Goal: Find specific page/section: Find specific page/section

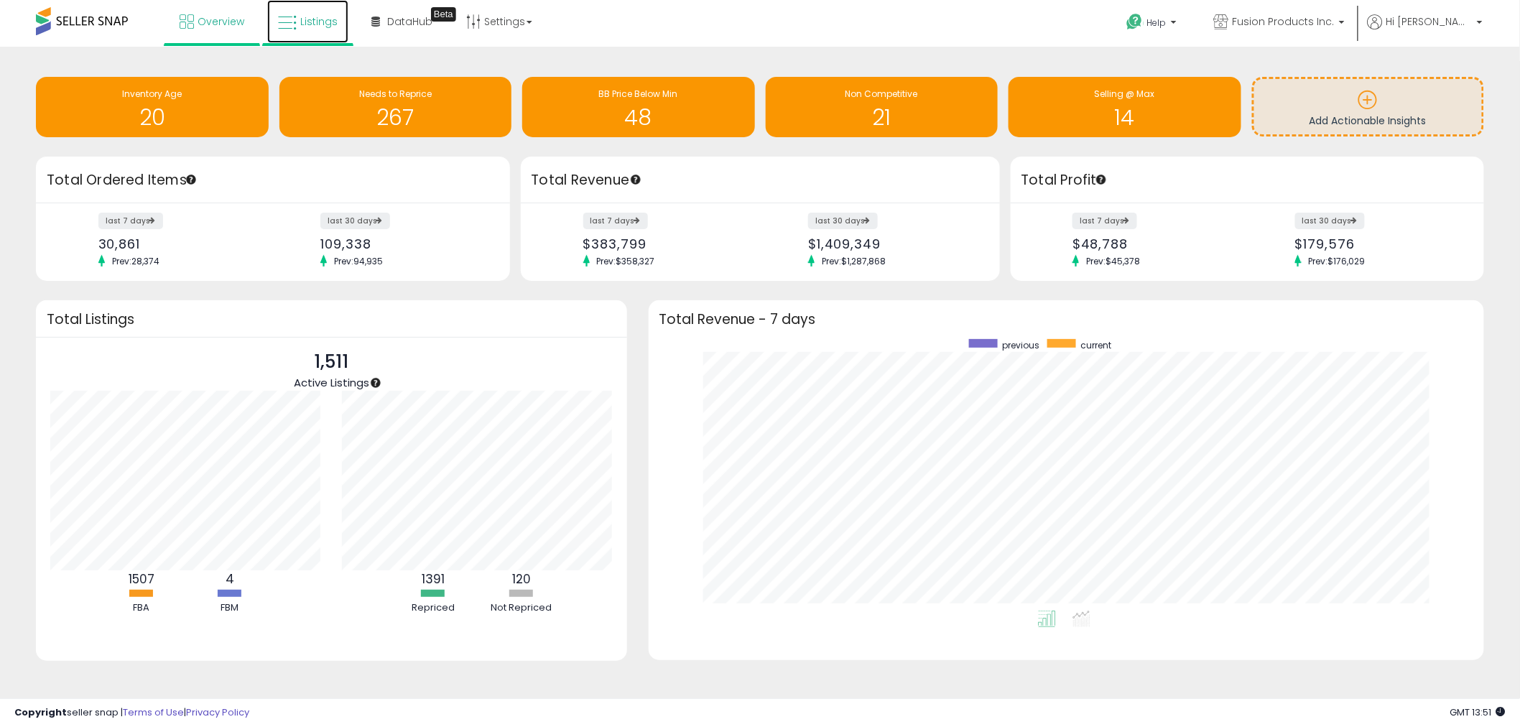
click at [312, 26] on span "Listings" at bounding box center [318, 21] width 37 height 14
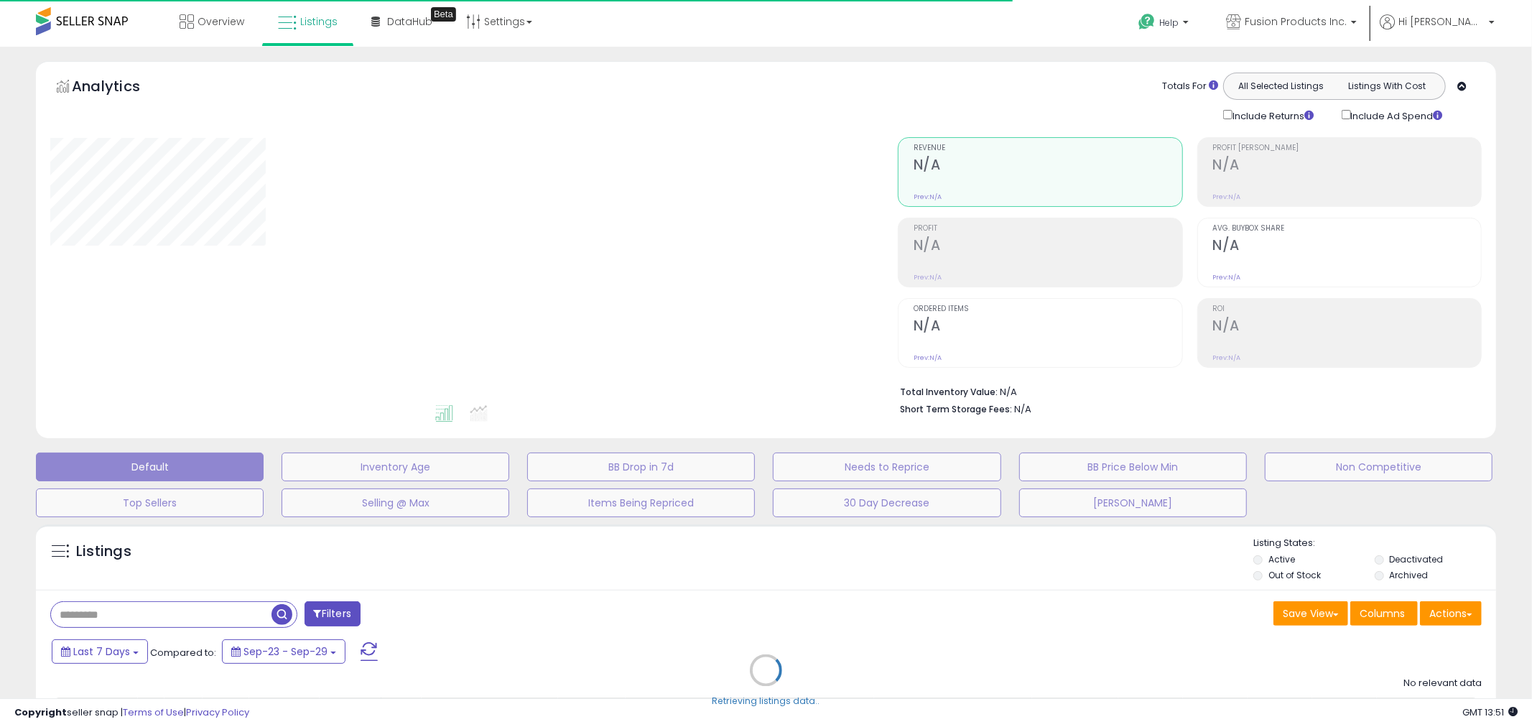
click at [1150, 519] on div "Retrieving listings data.." at bounding box center [766, 681] width 1482 height 328
click at [1159, 504] on button "[PERSON_NAME]" at bounding box center [1133, 502] width 228 height 29
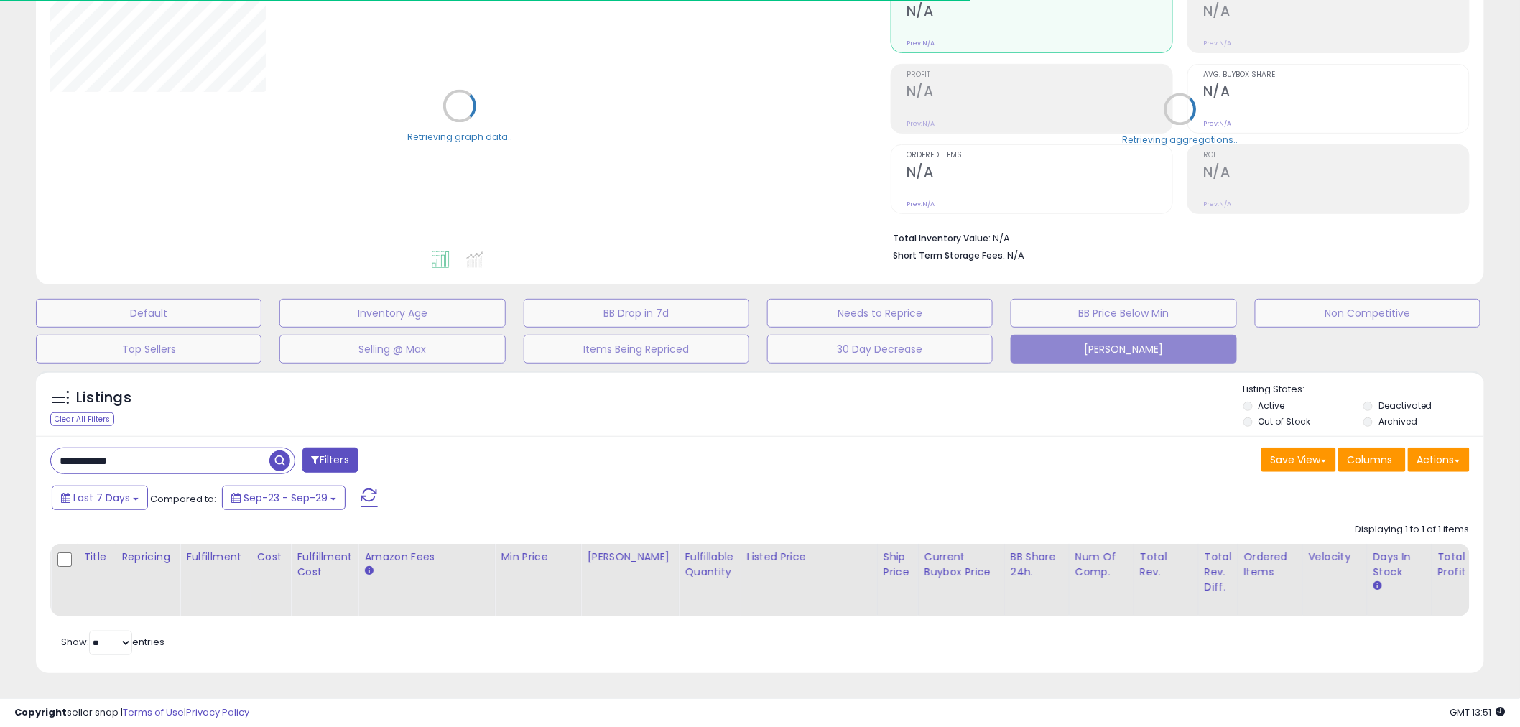
scroll to position [167, 0]
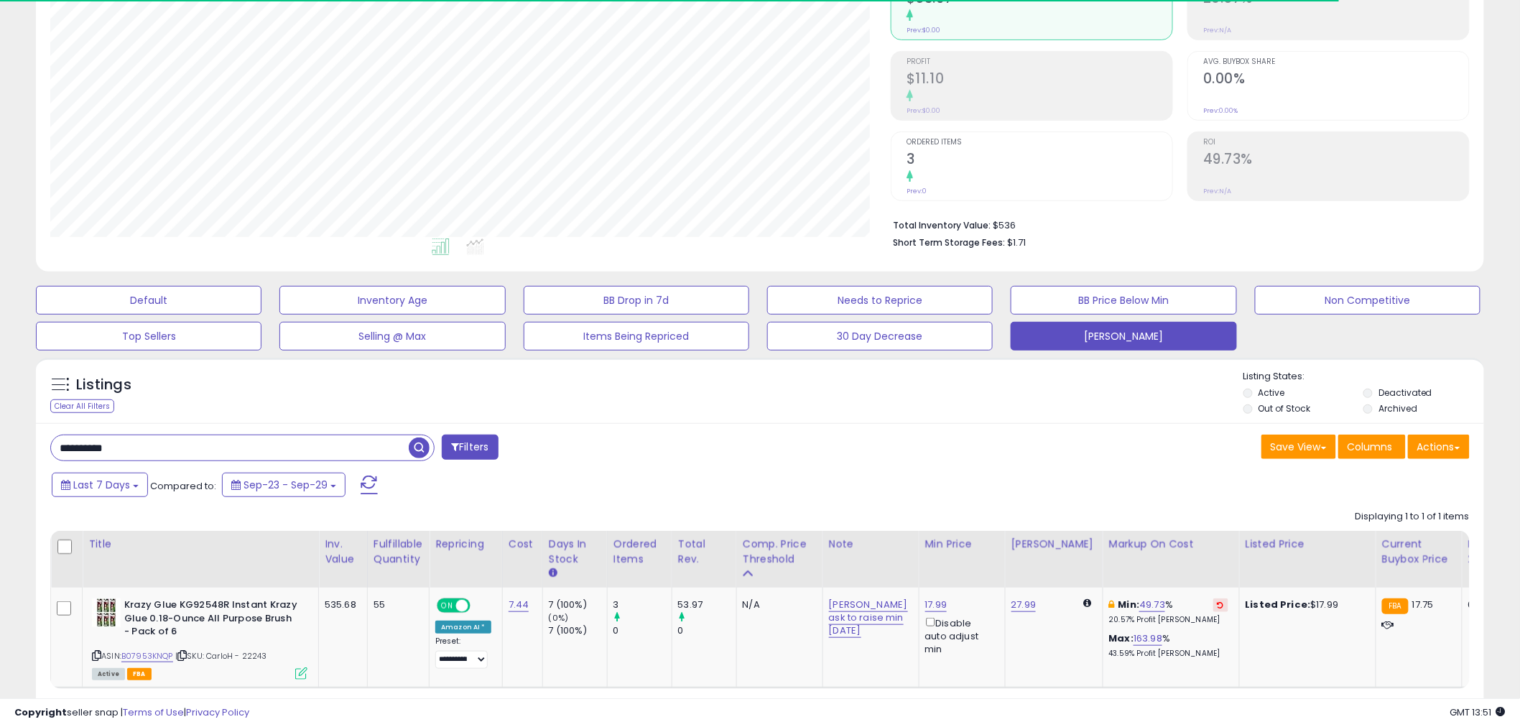
drag, startPoint x: 163, startPoint y: 444, endPoint x: 41, endPoint y: 446, distance: 122.1
click at [41, 446] on div "**********" at bounding box center [400, 449] width 720 height 29
paste input "*"
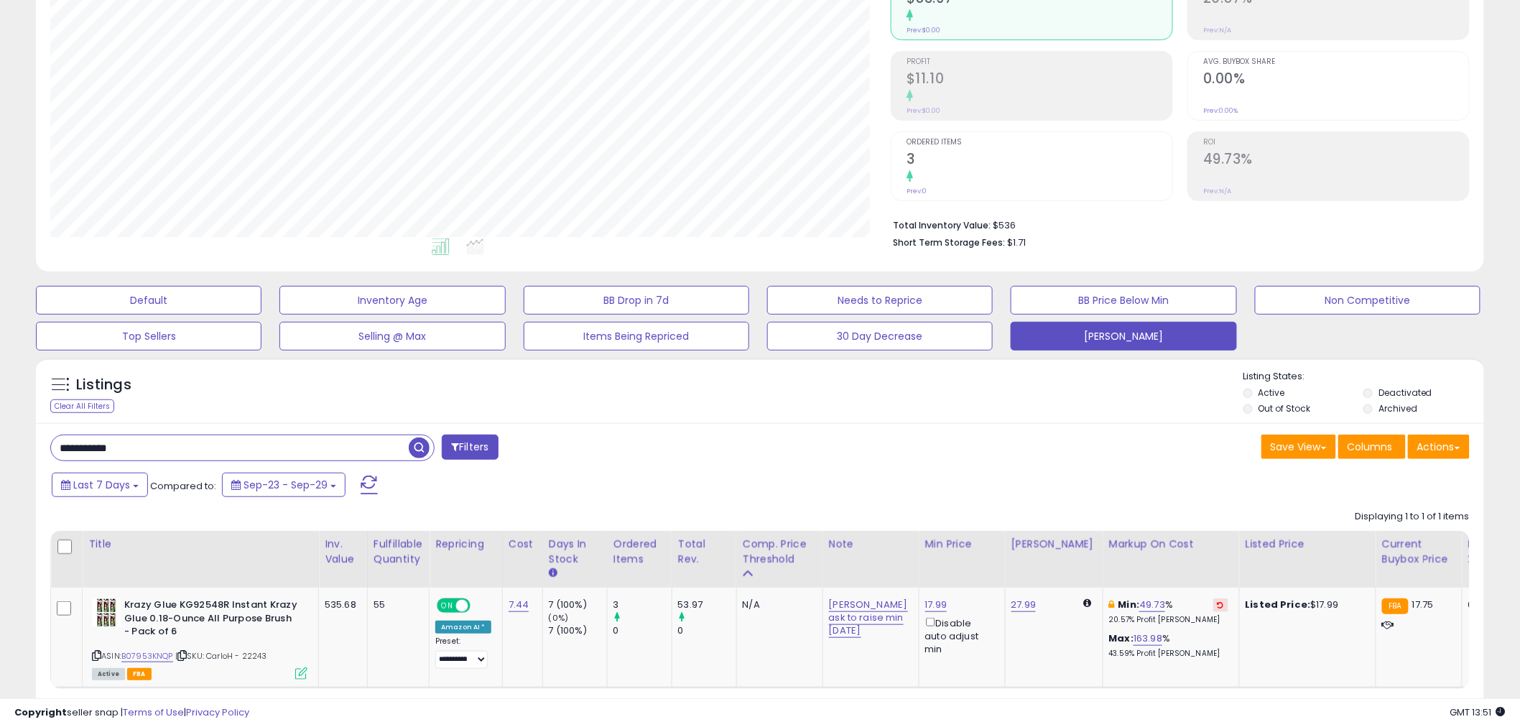
click at [422, 447] on span "button" at bounding box center [419, 447] width 21 height 21
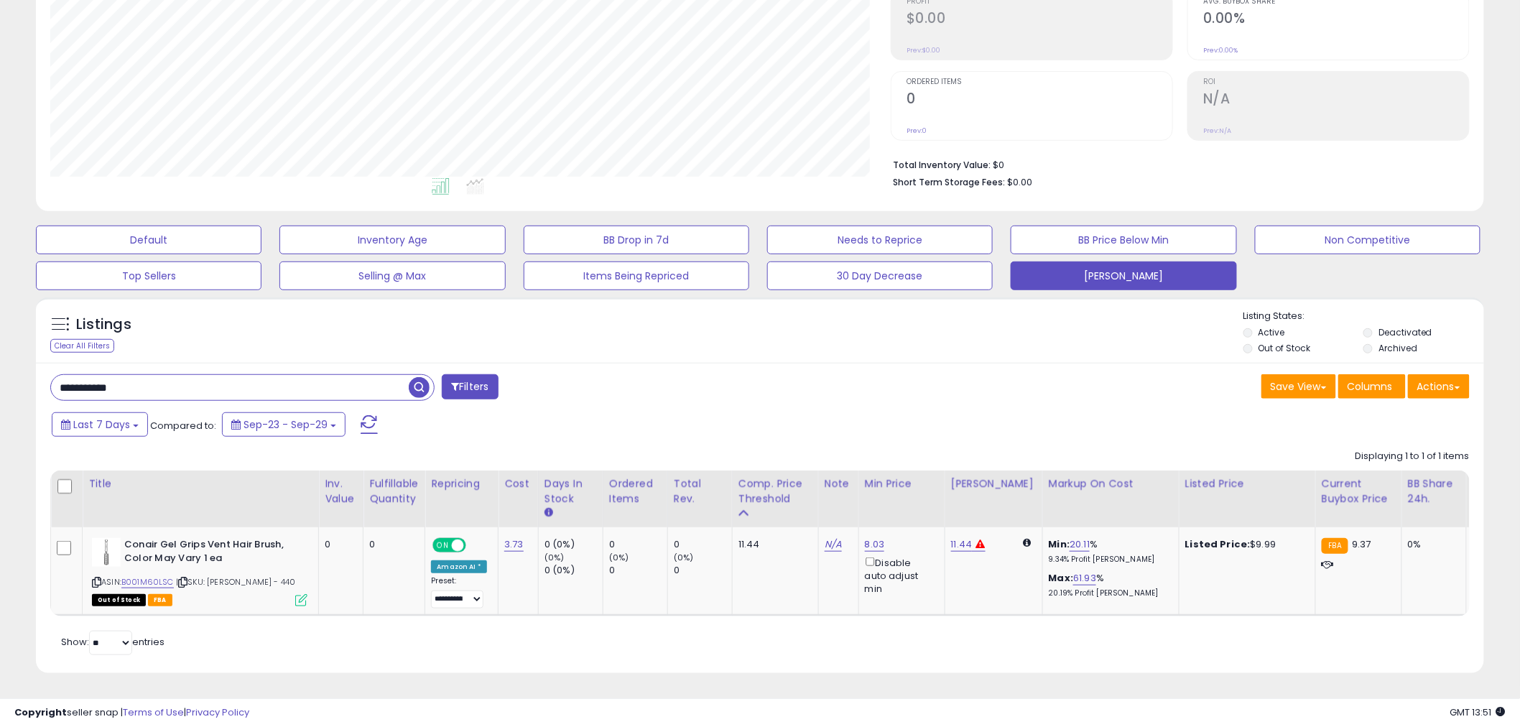
drag, startPoint x: 117, startPoint y: 376, endPoint x: -7, endPoint y: 375, distance: 124.3
click at [0, 375] on html "Unable to login Retrieving listings data.. has not yet accepted the Terms of Us…" at bounding box center [760, 136] width 1520 height 727
paste input "**"
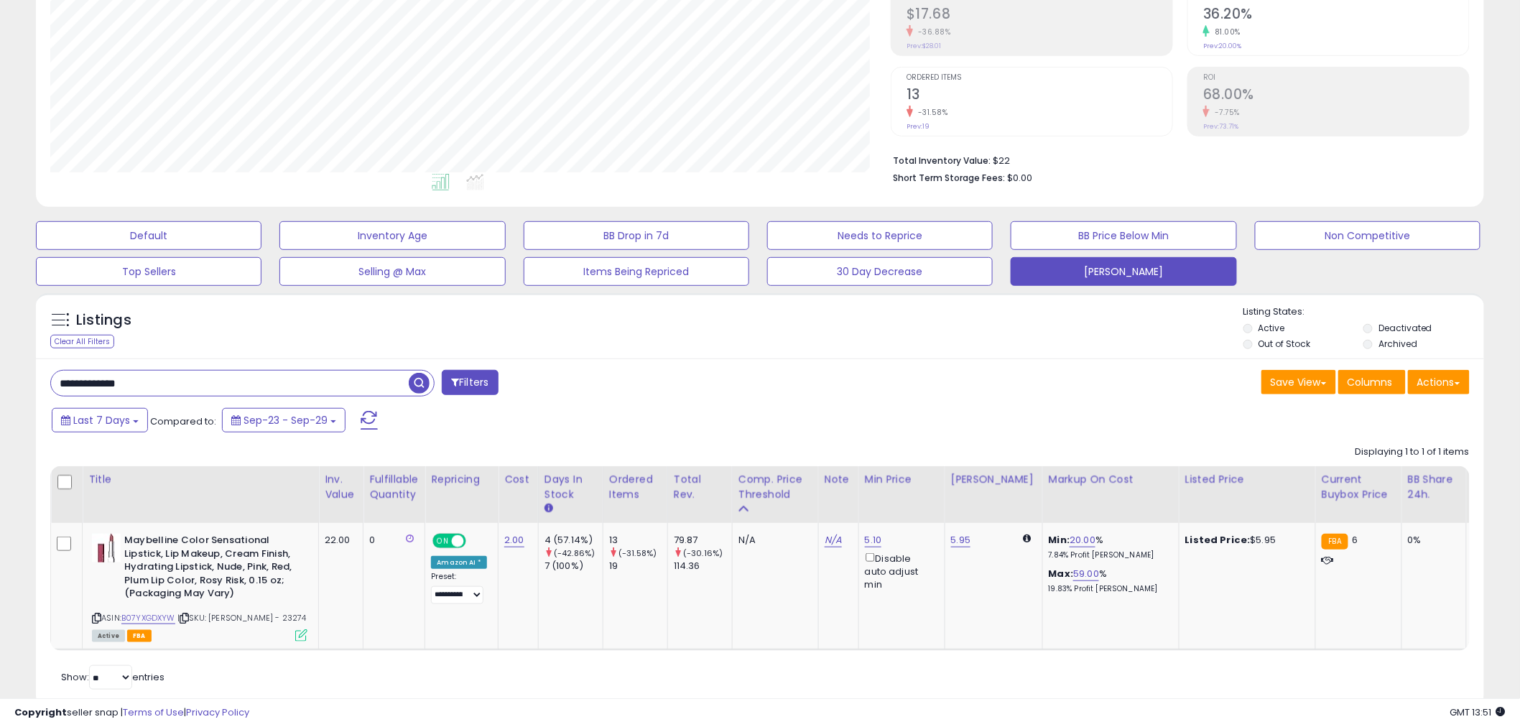
drag, startPoint x: 162, startPoint y: 389, endPoint x: 39, endPoint y: 384, distance: 123.6
click at [40, 384] on div "**********" at bounding box center [400, 384] width 720 height 29
paste input "*"
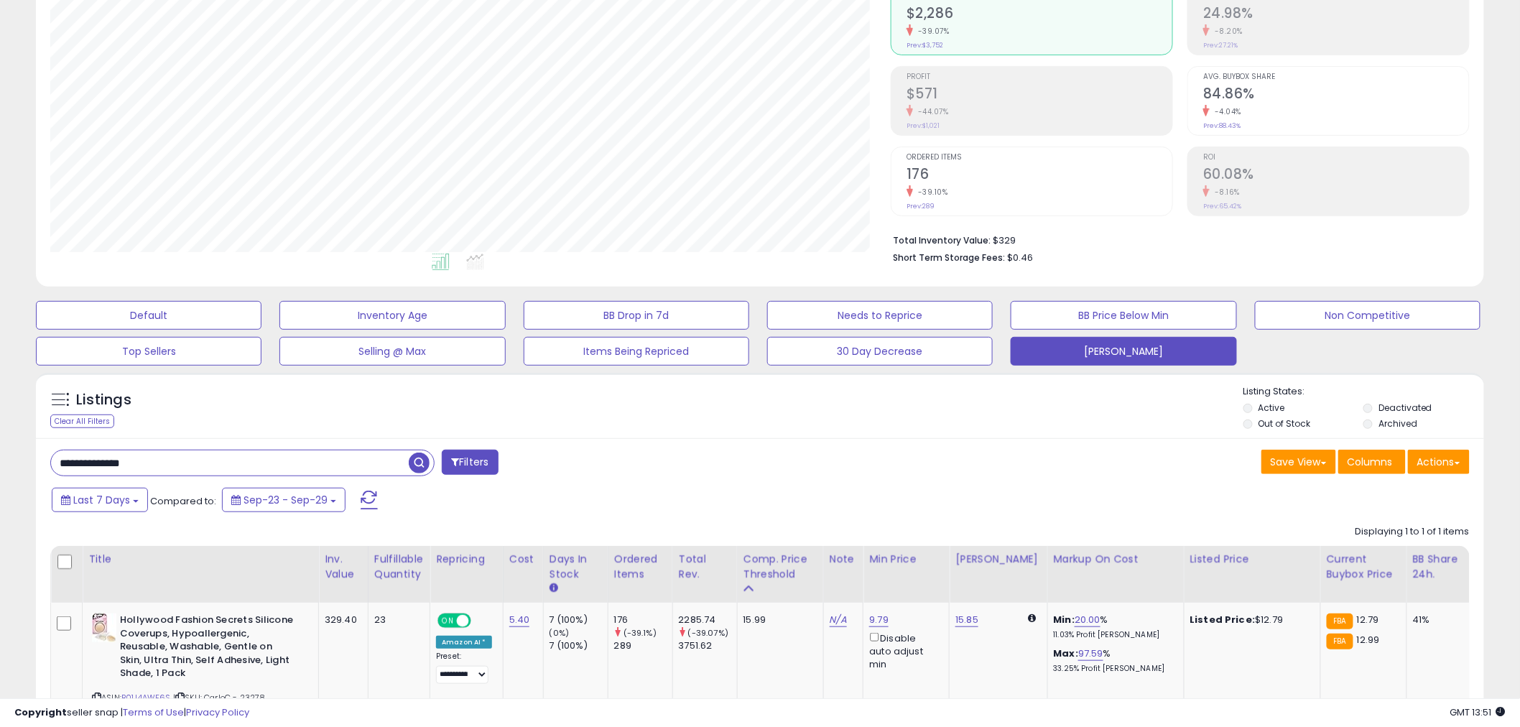
drag, startPoint x: 144, startPoint y: 467, endPoint x: 46, endPoint y: 462, distance: 97.8
click at [46, 462] on div "**********" at bounding box center [400, 464] width 720 height 29
paste input "text"
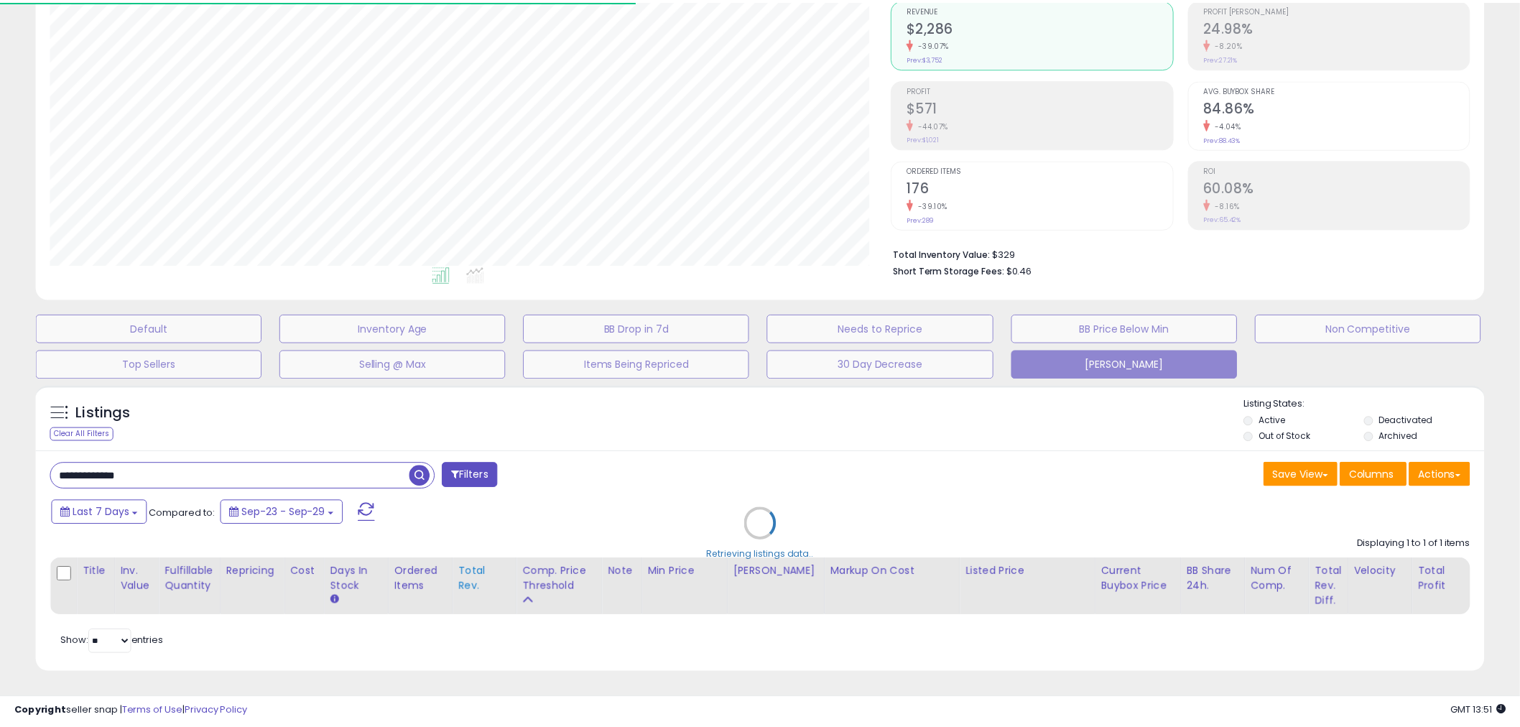
scroll to position [0, 0]
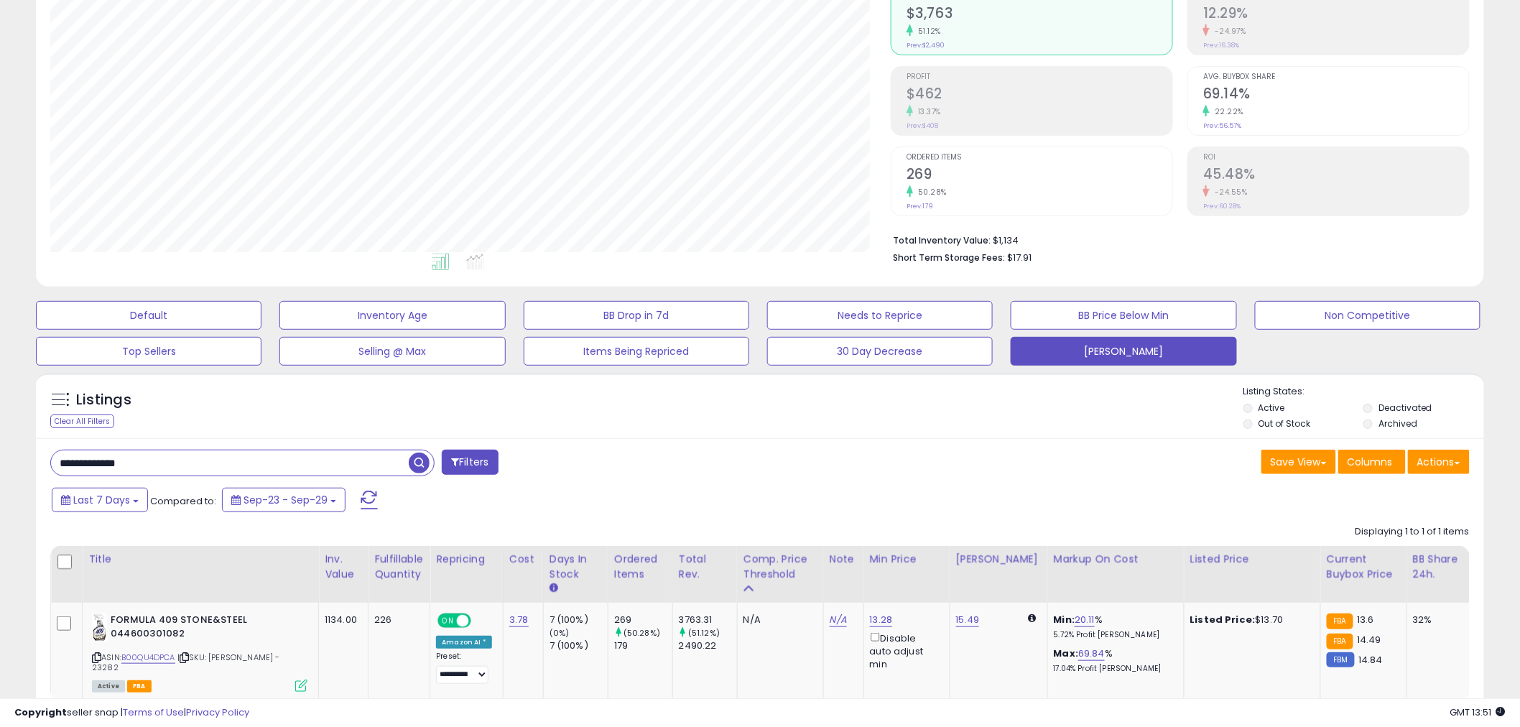
drag, startPoint x: 142, startPoint y: 458, endPoint x: 30, endPoint y: 462, distance: 112.1
click at [30, 462] on div "Listings Clear All Filters" at bounding box center [760, 571] width 1470 height 410
paste input "*"
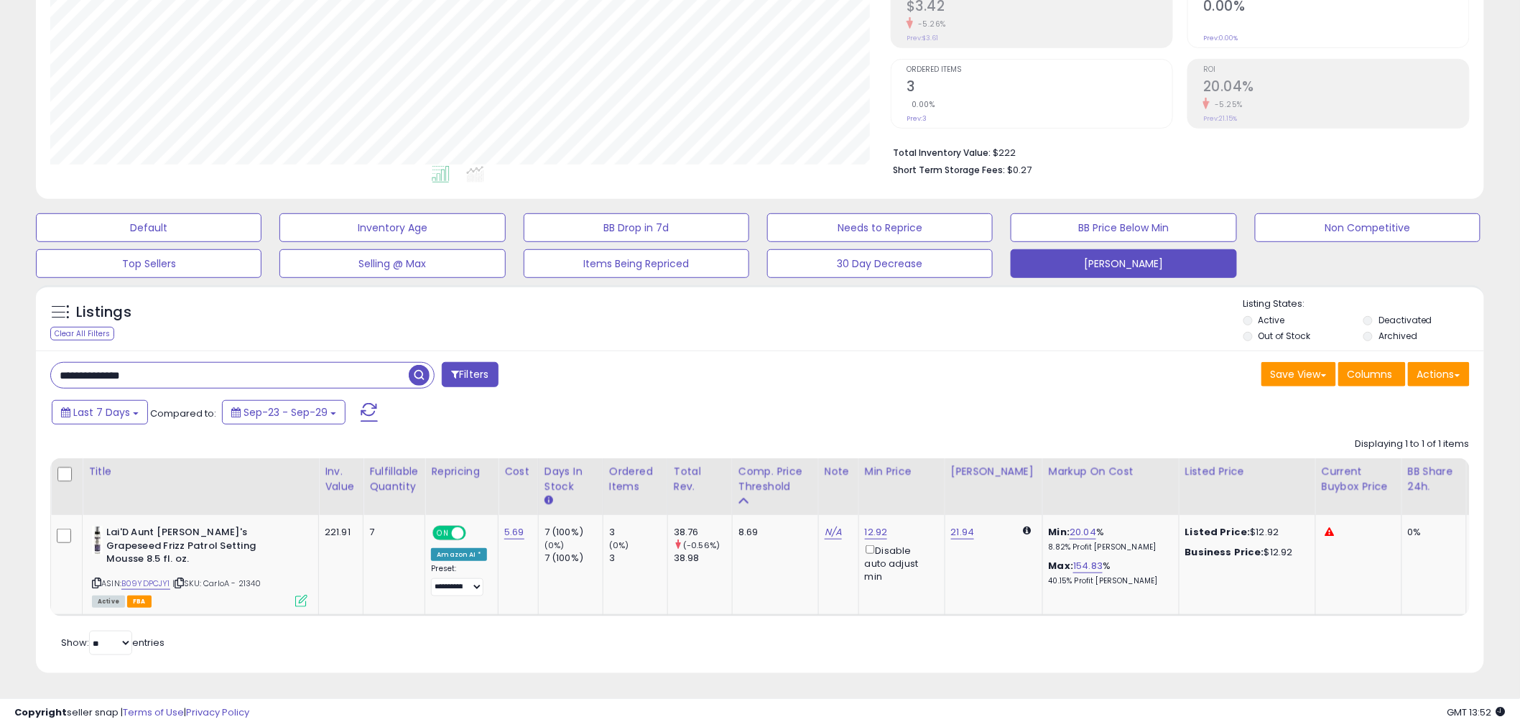
drag, startPoint x: 146, startPoint y: 374, endPoint x: 17, endPoint y: 371, distance: 128.6
click at [17, 371] on div "**********" at bounding box center [760, 256] width 1506 height 869
paste input "text"
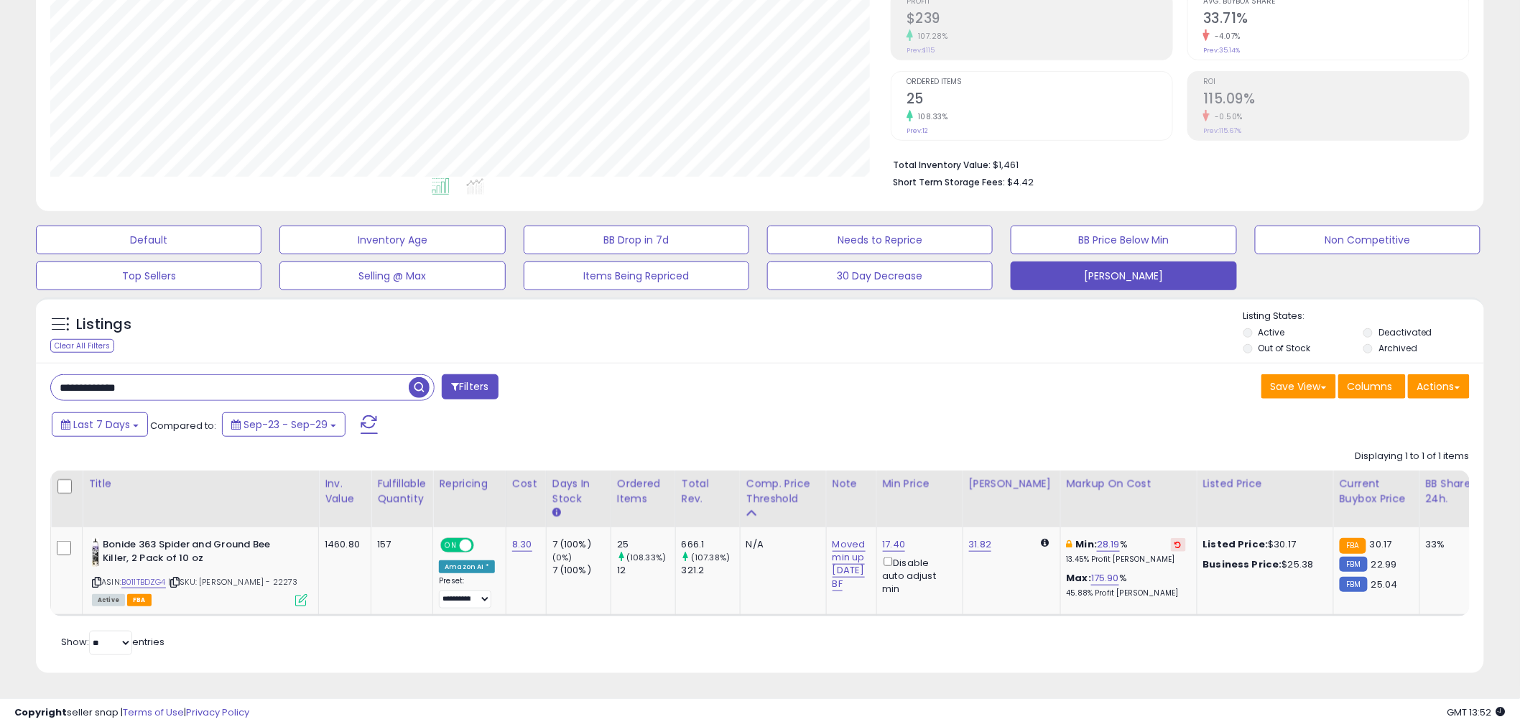
drag, startPoint x: 153, startPoint y: 375, endPoint x: -27, endPoint y: 375, distance: 179.6
click at [0, 375] on html "Unable to login Retrieving listings data.. has not yet accepted the Terms of Us…" at bounding box center [760, 136] width 1520 height 727
paste input "text"
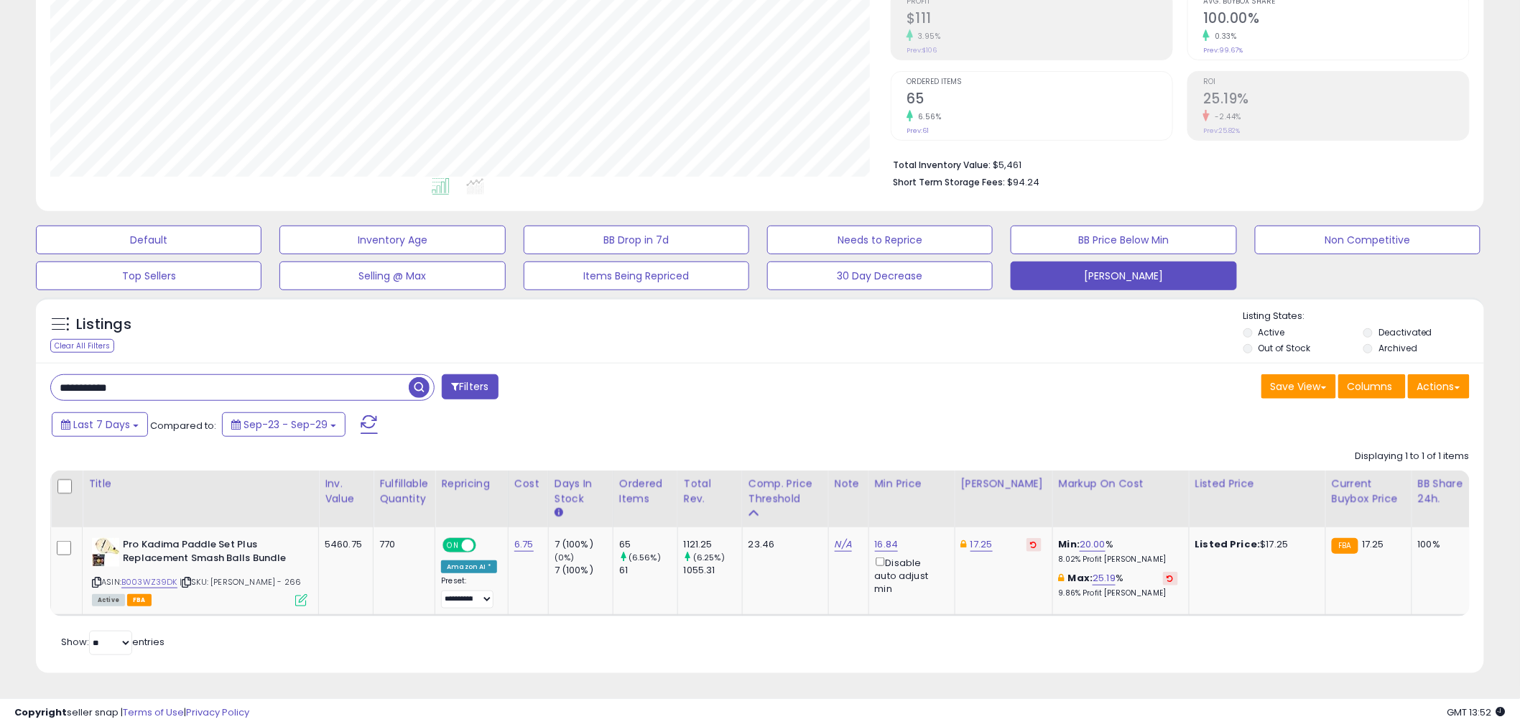
drag, startPoint x: 104, startPoint y: 374, endPoint x: -6, endPoint y: 372, distance: 109.9
click at [0, 372] on html "Unable to login Retrieving listings data.. has not yet accepted the Terms of Us…" at bounding box center [760, 136] width 1520 height 727
paste input "text"
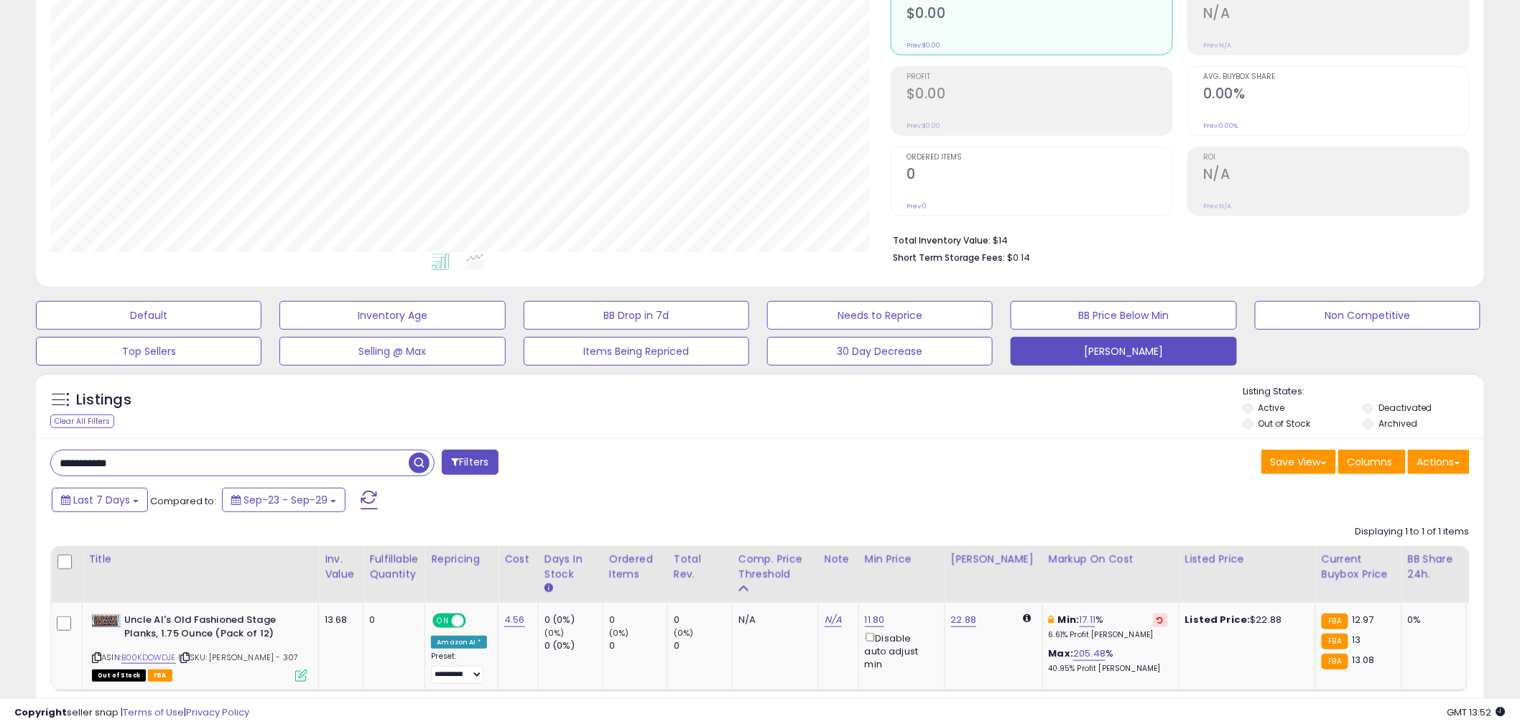
drag, startPoint x: 147, startPoint y: 458, endPoint x: 25, endPoint y: 458, distance: 122.1
click at [25, 458] on div "Listings Clear All Filters" at bounding box center [760, 566] width 1470 height 401
paste input "text"
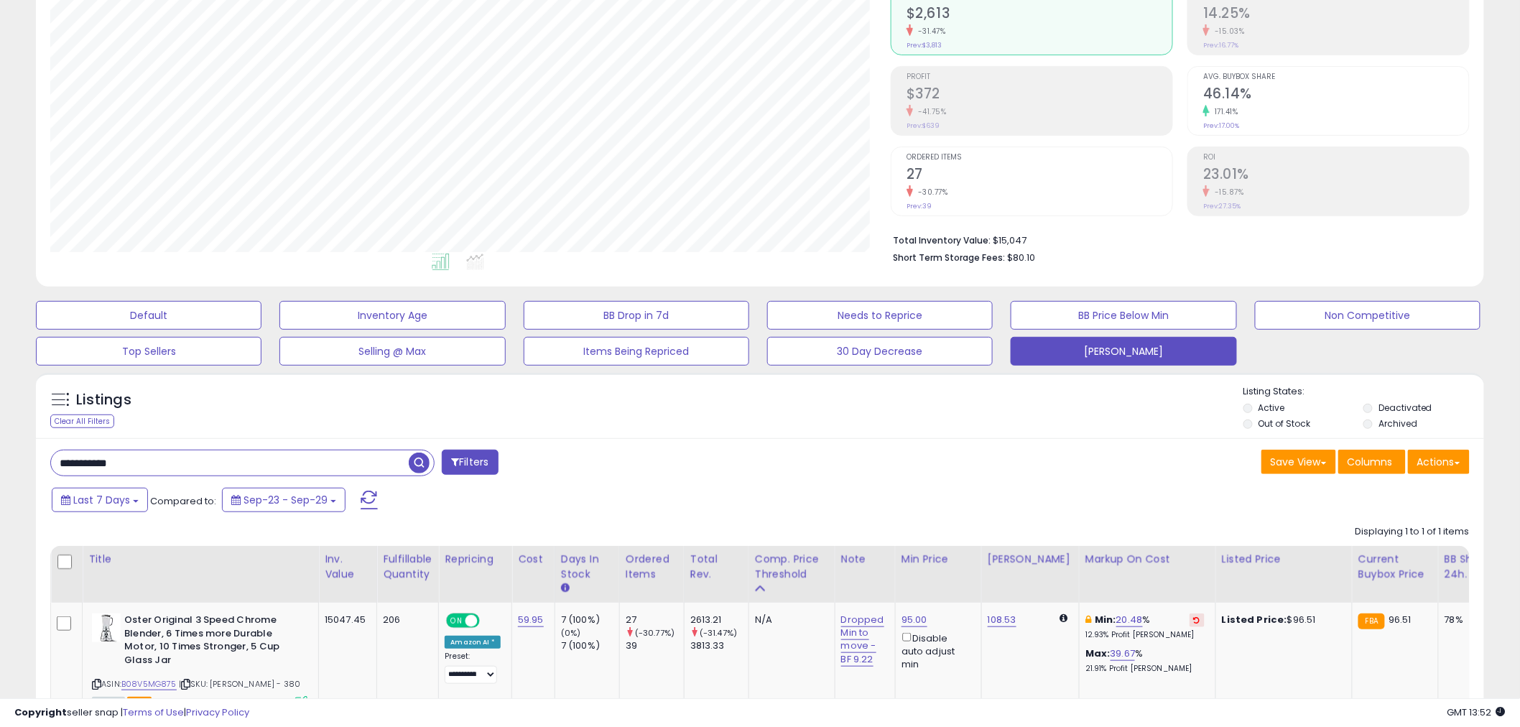
drag, startPoint x: 122, startPoint y: 465, endPoint x: 8, endPoint y: 462, distance: 114.2
click at [8, 462] on div "**********" at bounding box center [760, 350] width 1506 height 883
paste input "text"
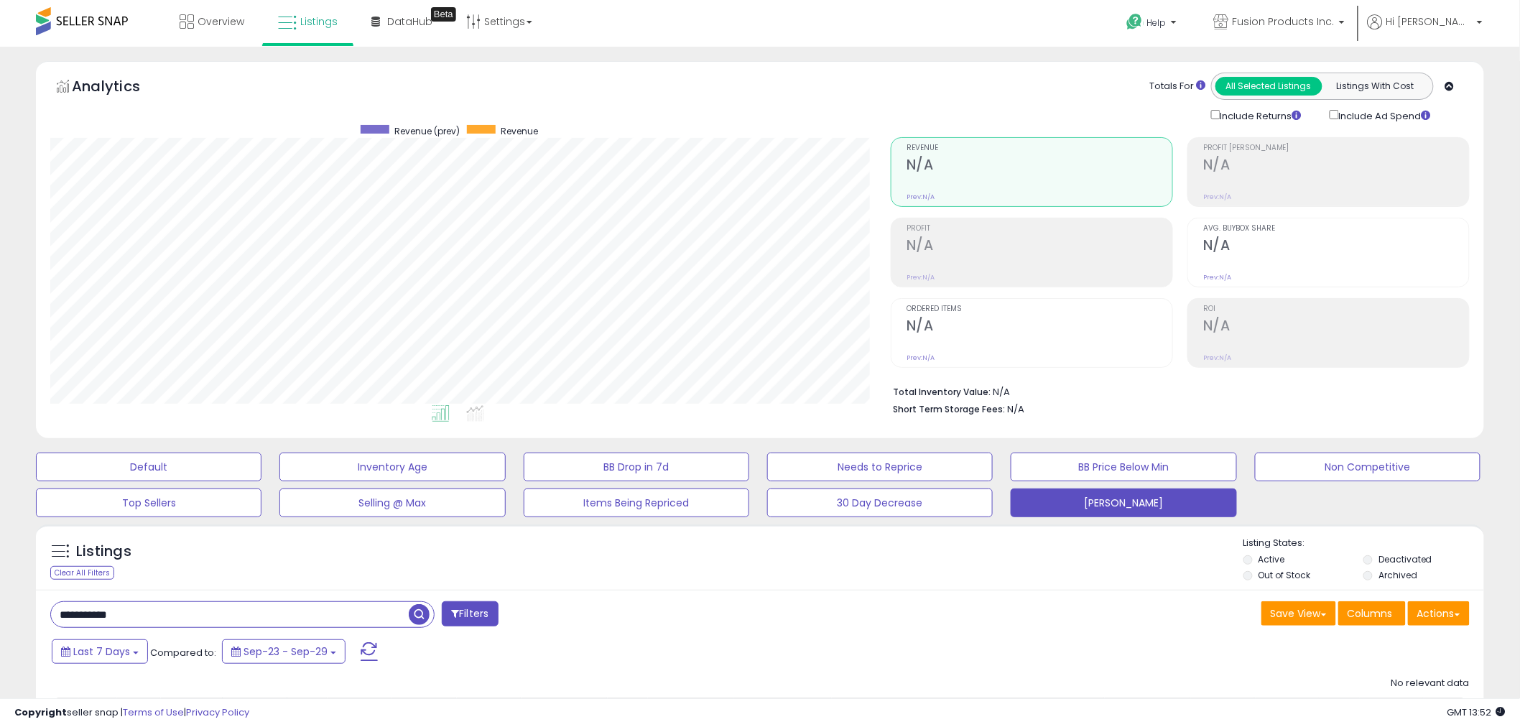
type input "**********"
